Goal: Information Seeking & Learning: Find contact information

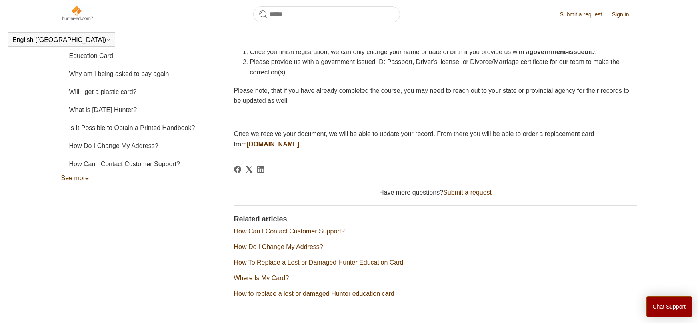
scroll to position [178, 0]
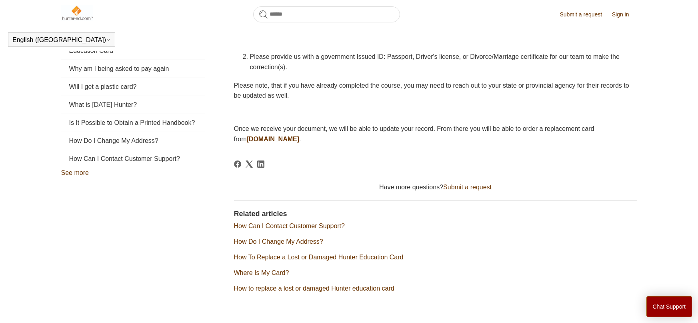
click at [300, 223] on link "How Can I Contact Customer Support?" at bounding box center [289, 226] width 111 height 7
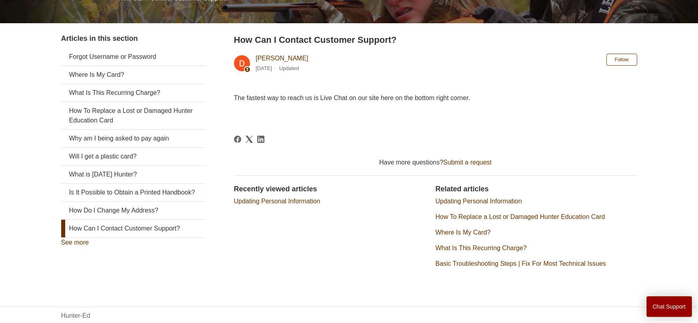
scroll to position [147, 0]
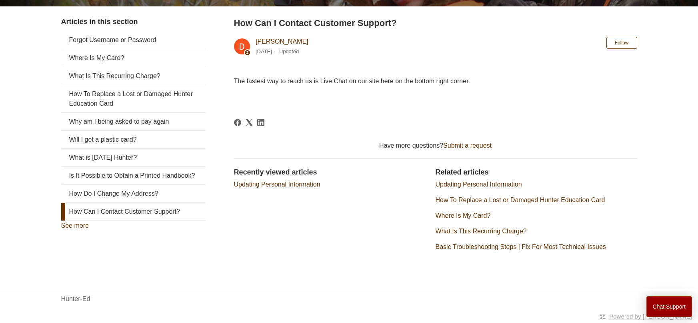
click at [180, 219] on link "How Can I Contact Customer Support?" at bounding box center [133, 212] width 144 height 18
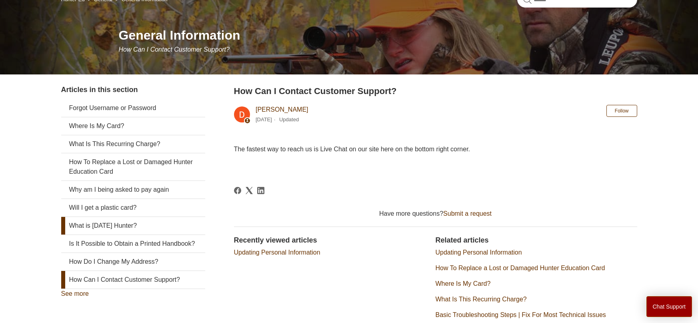
scroll to position [80, 0]
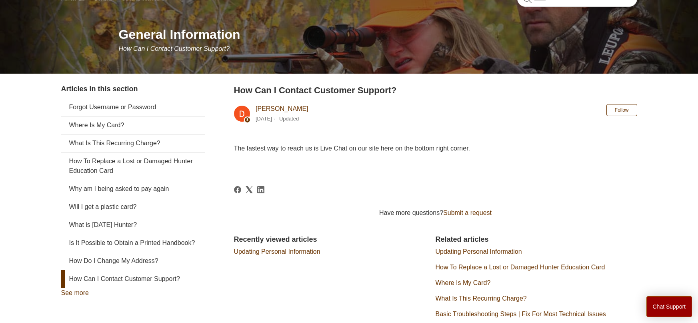
click at [445, 253] on link "Updating Personal Information" at bounding box center [479, 251] width 86 height 7
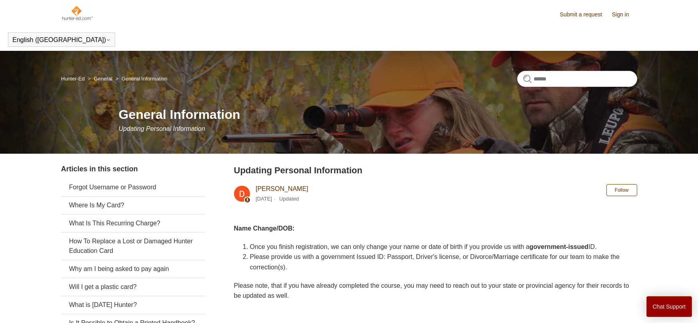
drag, startPoint x: 332, startPoint y: 64, endPoint x: 277, endPoint y: 86, distance: 59.2
click at [286, 81] on body "Skip to main content Submit a request Sign in English (US) Español Français Hun…" at bounding box center [349, 282] width 698 height 565
